Goal: Task Accomplishment & Management: Use online tool/utility

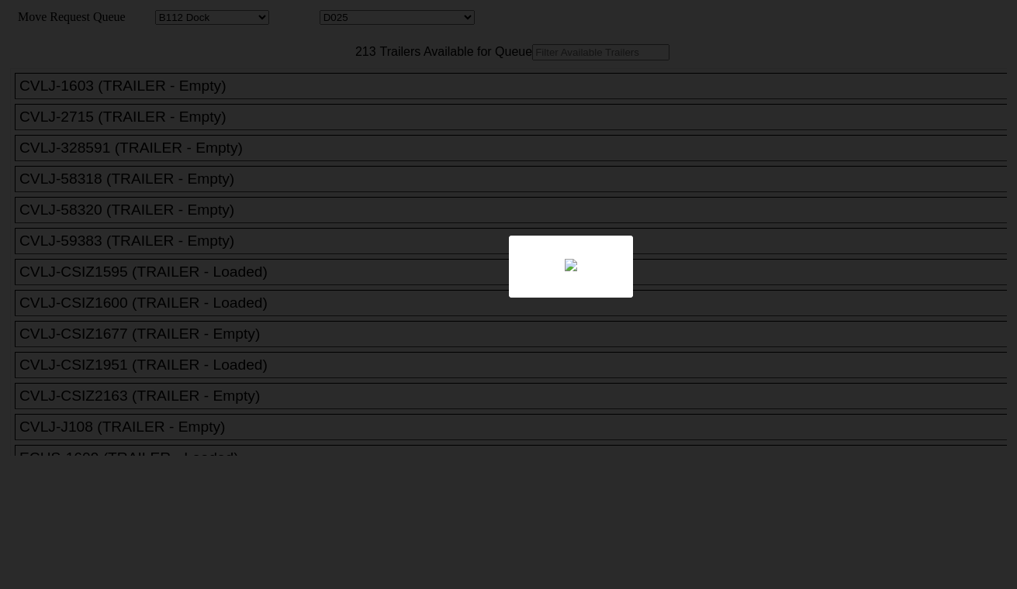
select select "121"
select select "3271"
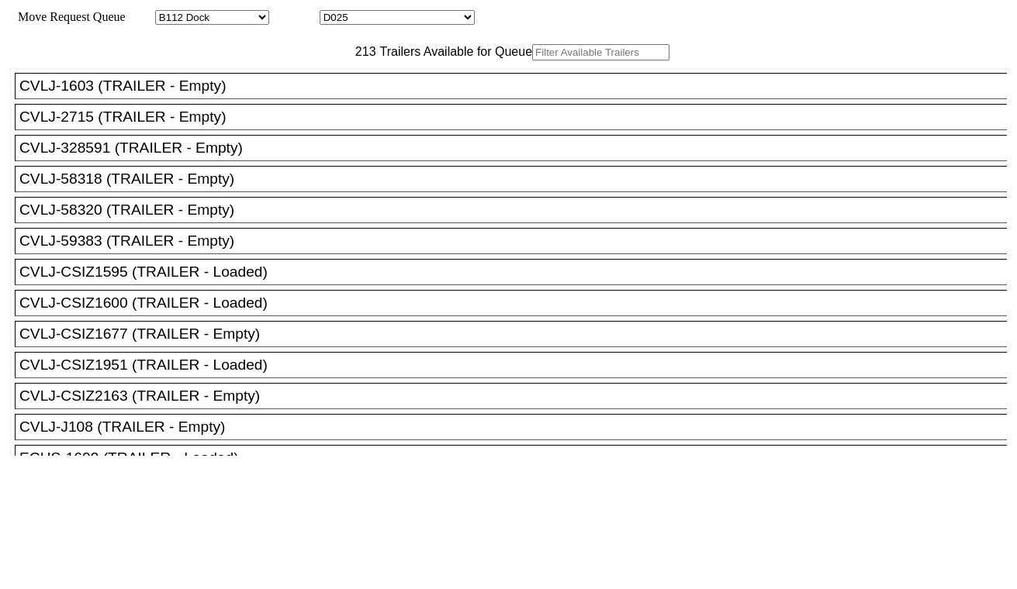
click at [532, 60] on input "text" at bounding box center [600, 52] width 137 height 16
paste input "MSMU8647108"
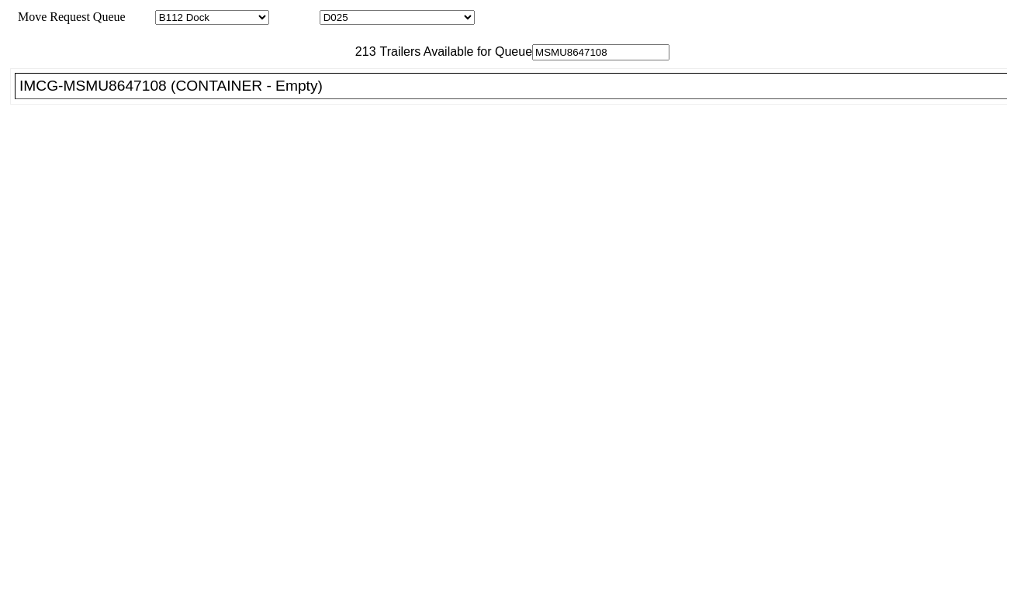
type input "MSMU8647108"
click at [299, 95] on div "IMCG-MSMU8647108 (CONTAINER - Empty)" at bounding box center [517, 86] width 997 height 17
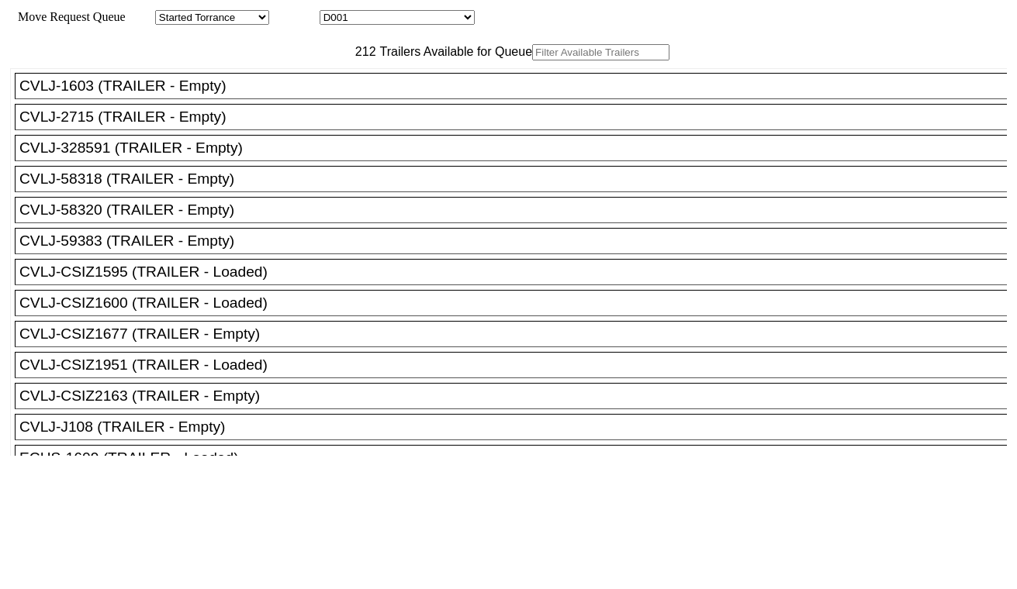
click at [532, 60] on input "text" at bounding box center [600, 52] width 137 height 16
paste input "CAAU4698835"
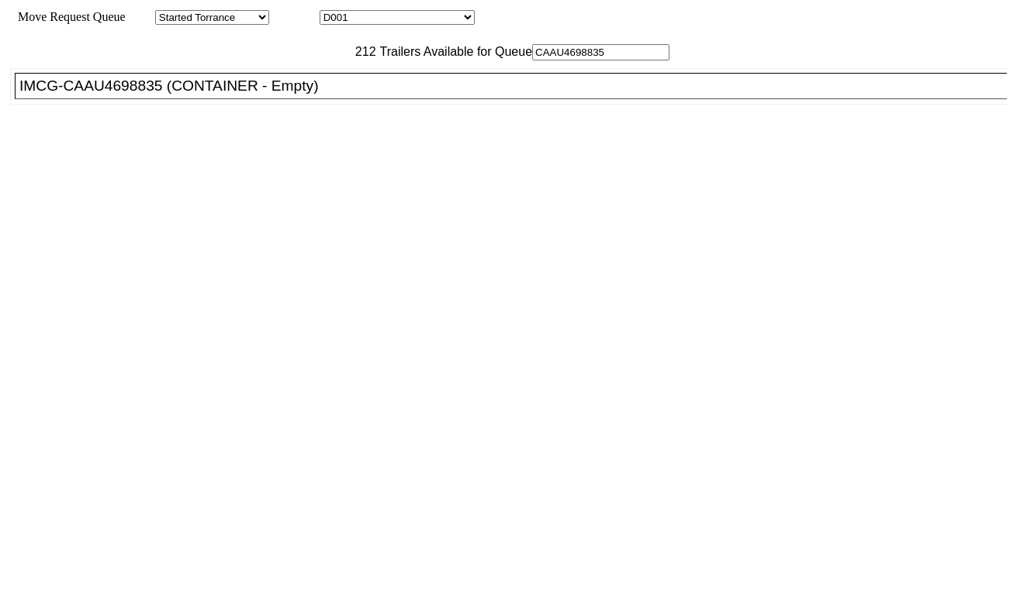
type input "CAAU4698835"
click at [295, 95] on div "IMCG-CAAU4698835 (CONTAINER - Empty)" at bounding box center [517, 86] width 997 height 17
